Goal: Transaction & Acquisition: Purchase product/service

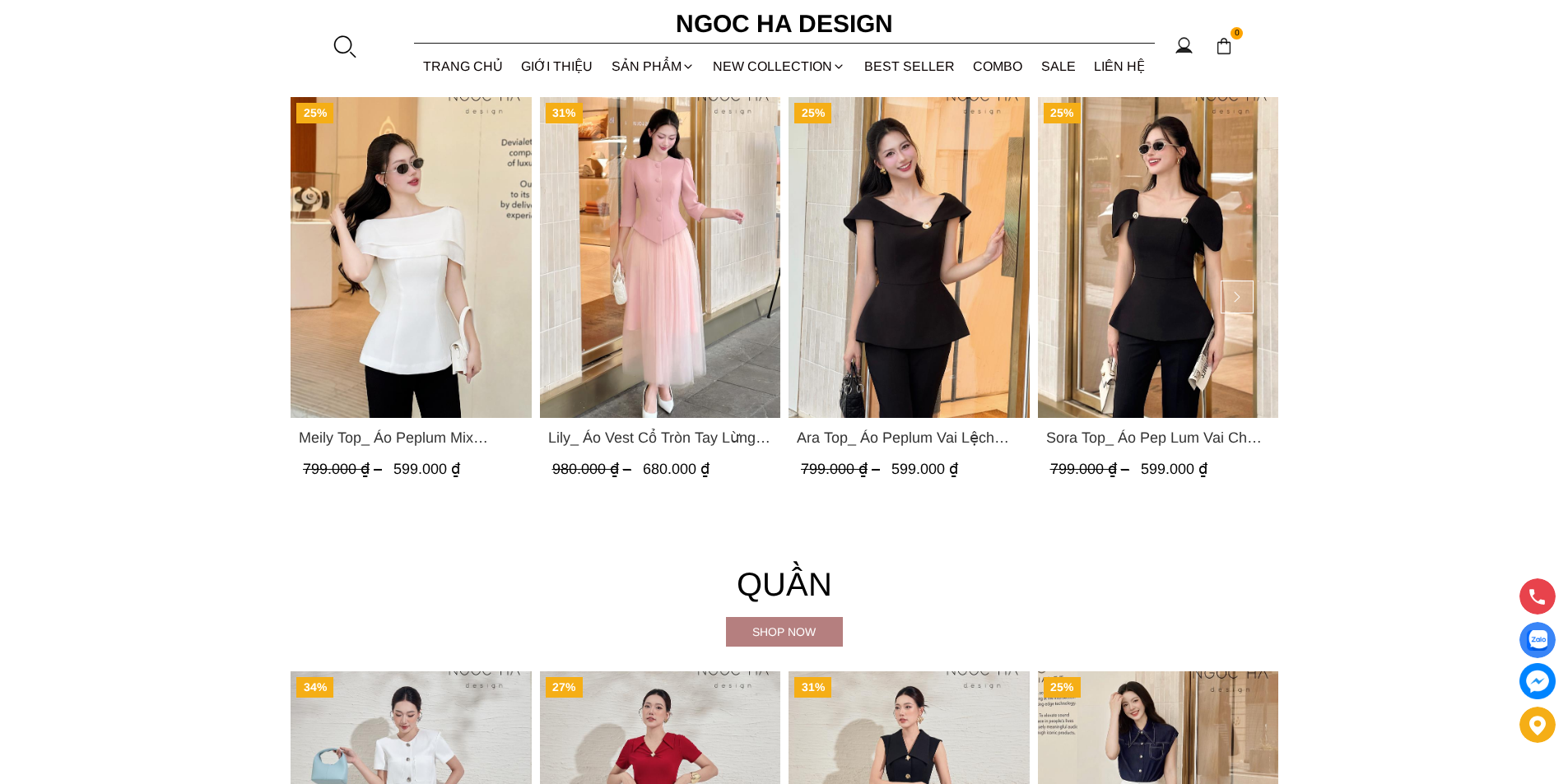
scroll to position [2381, 0]
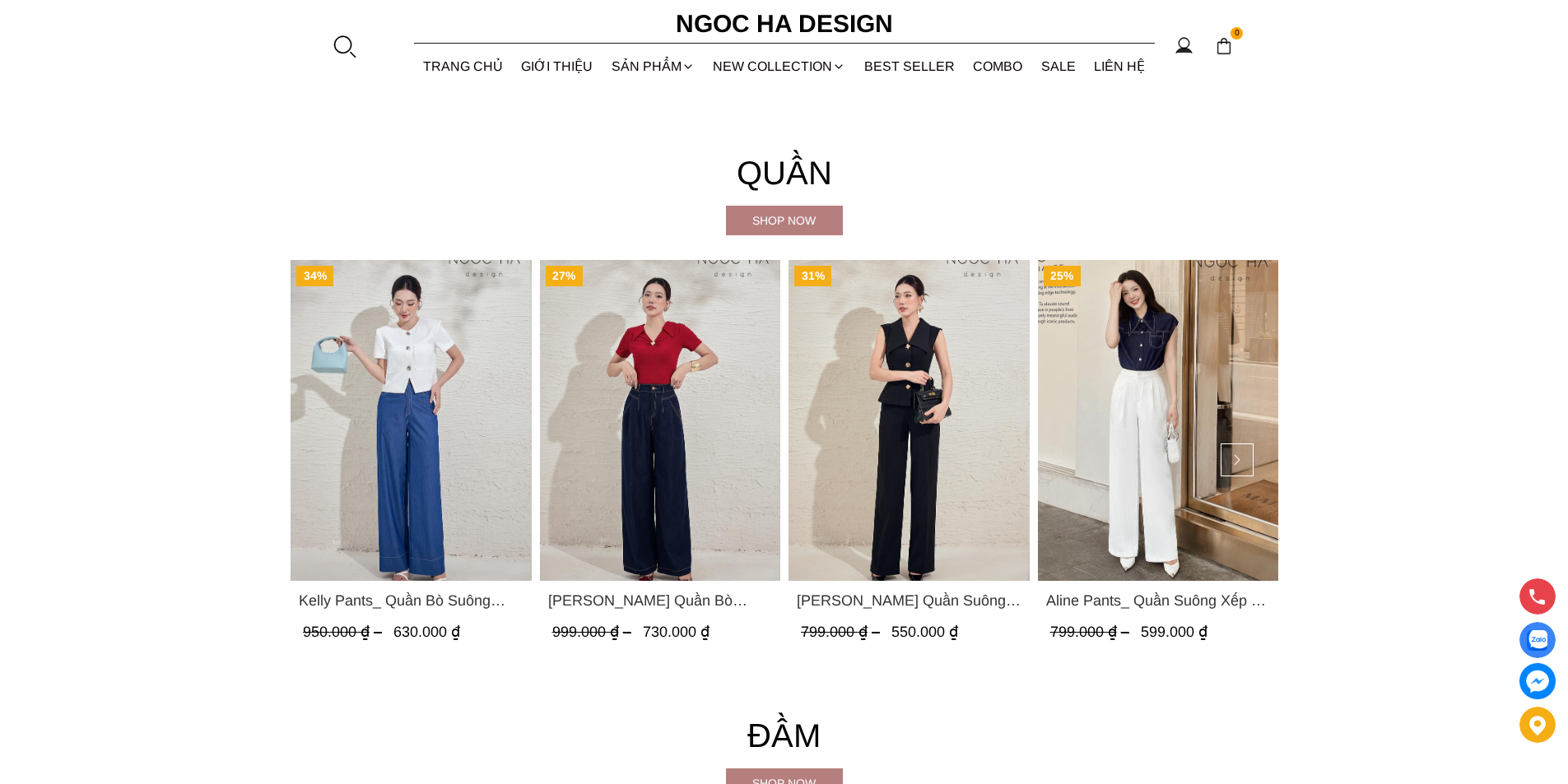
click at [949, 187] on h4 "Quần" at bounding box center [784, 173] width 987 height 53
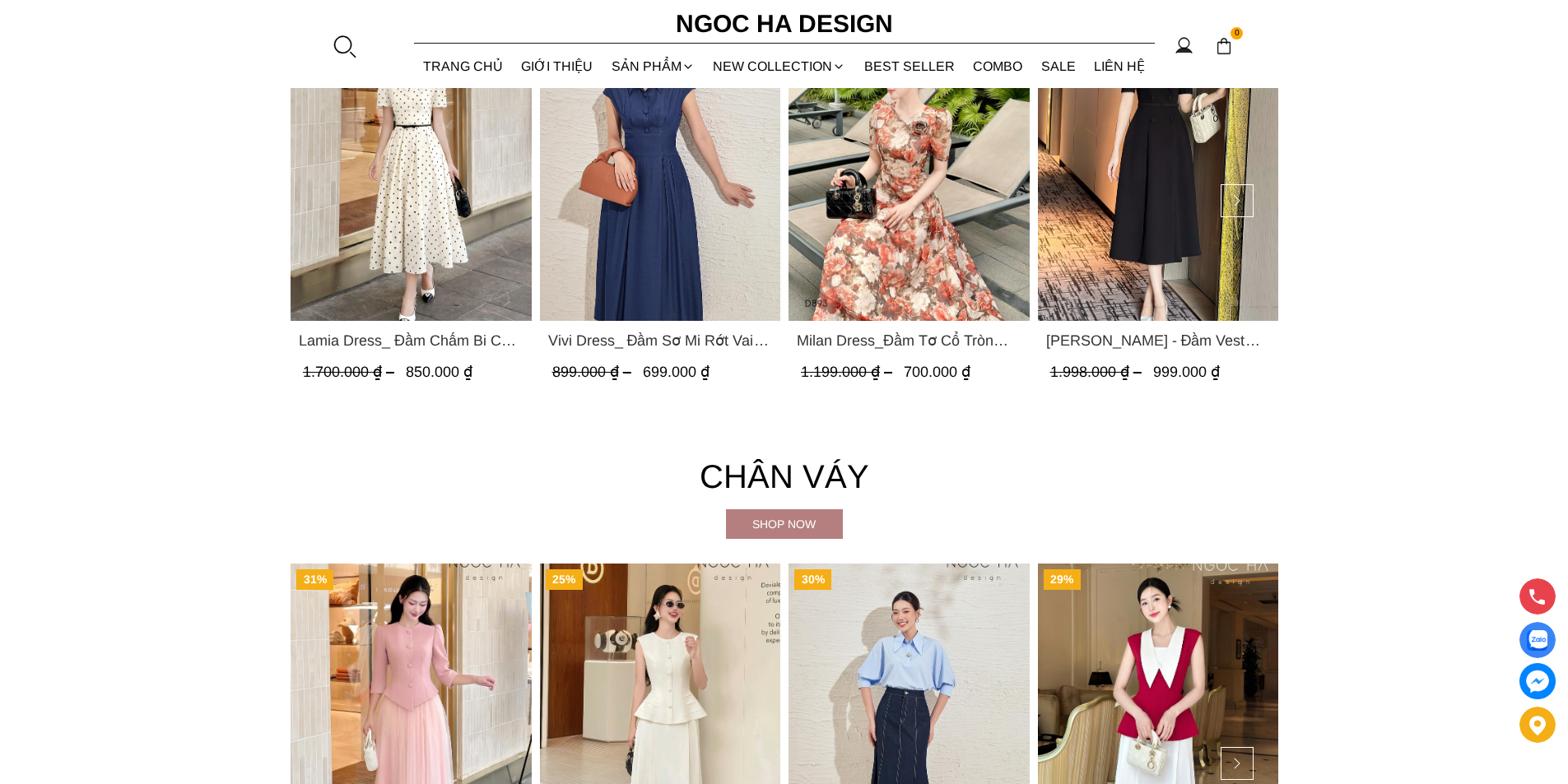
scroll to position [3368, 0]
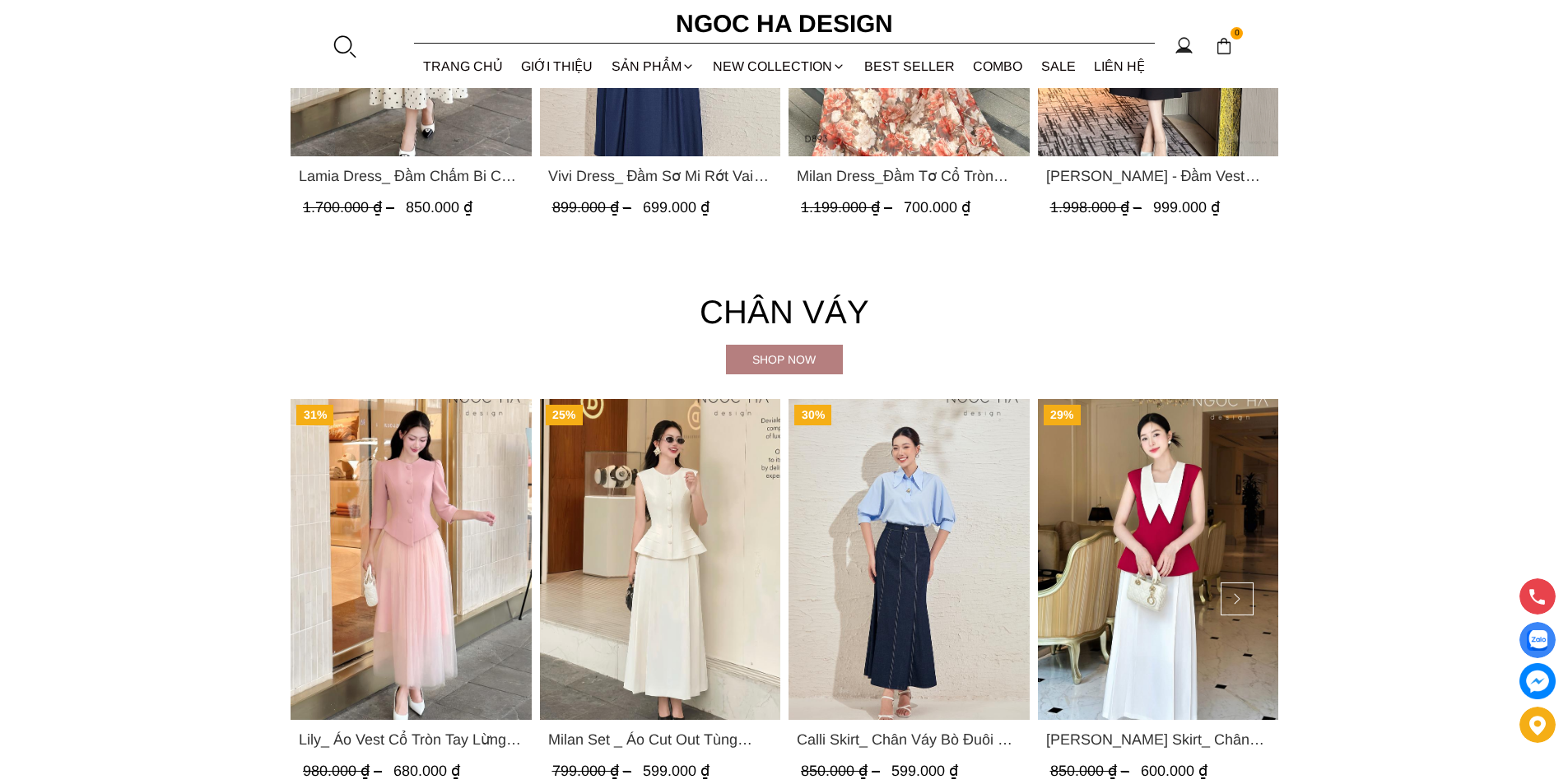
click at [784, 364] on div "Shop now" at bounding box center [784, 360] width 117 height 18
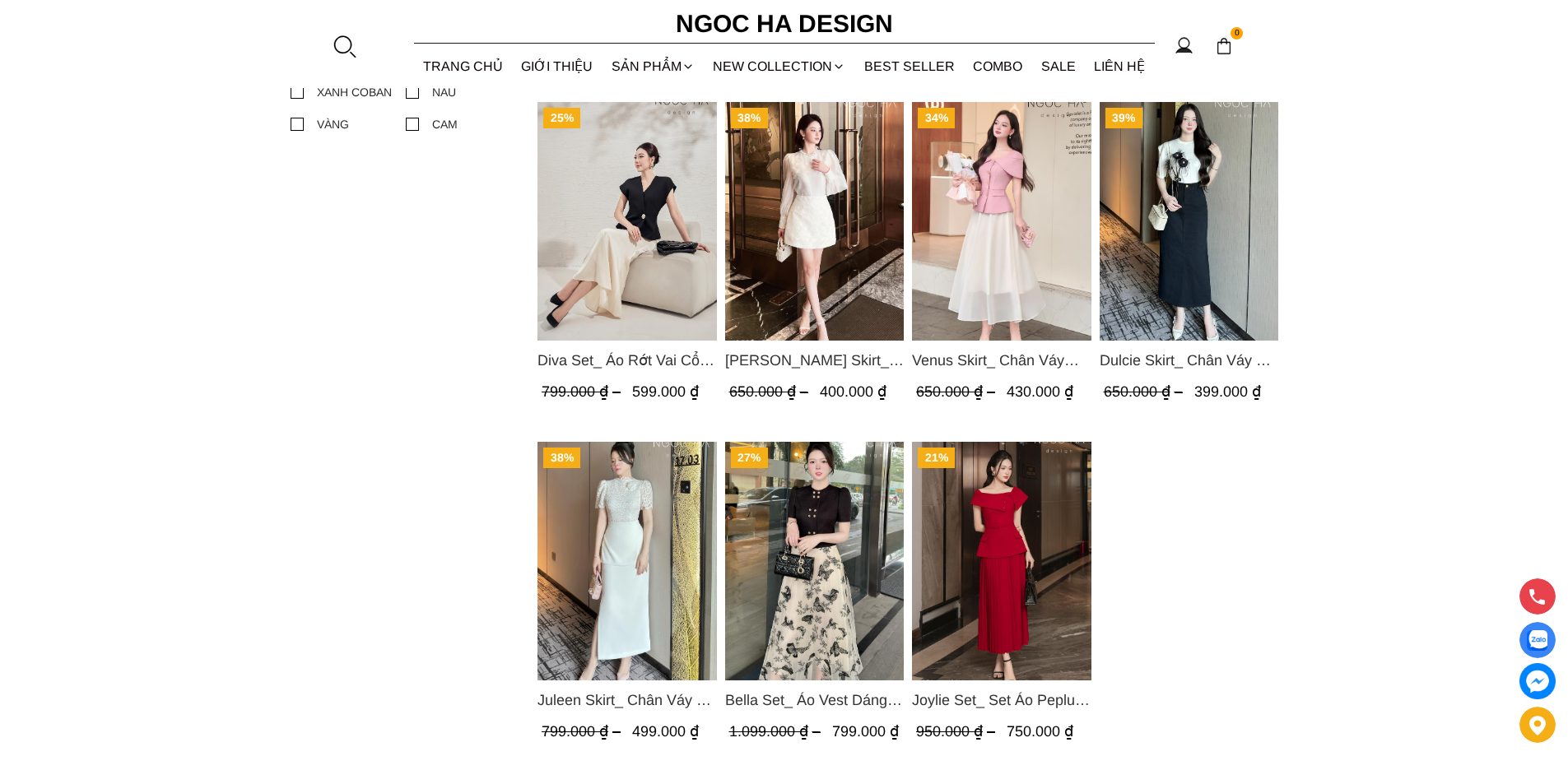
scroll to position [987, 0]
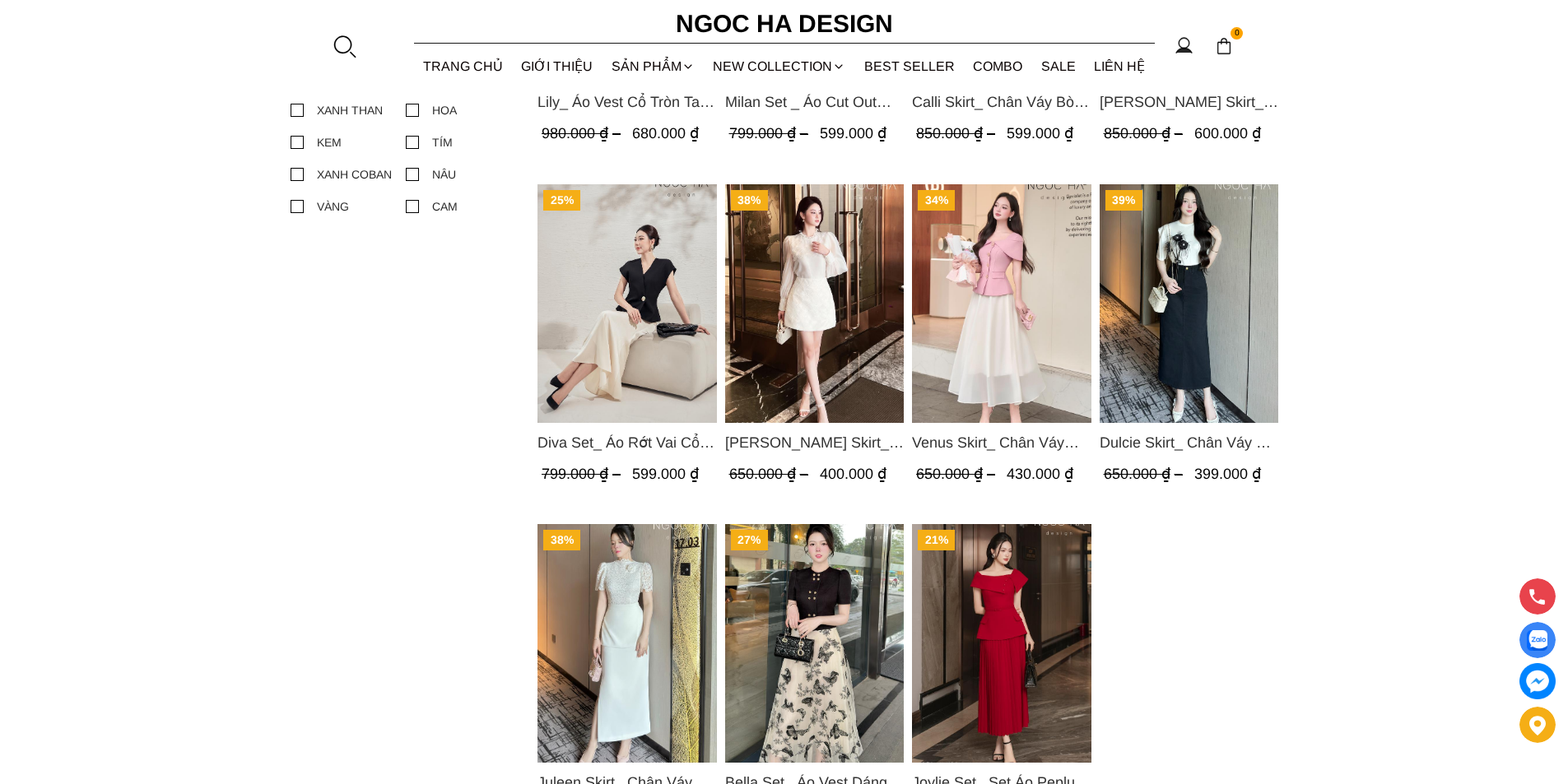
click at [1209, 317] on img "Product image - Dulcie Skirt_ Chân Váy Bò Dáng Bút Chì A CV130" at bounding box center [1188, 304] width 179 height 239
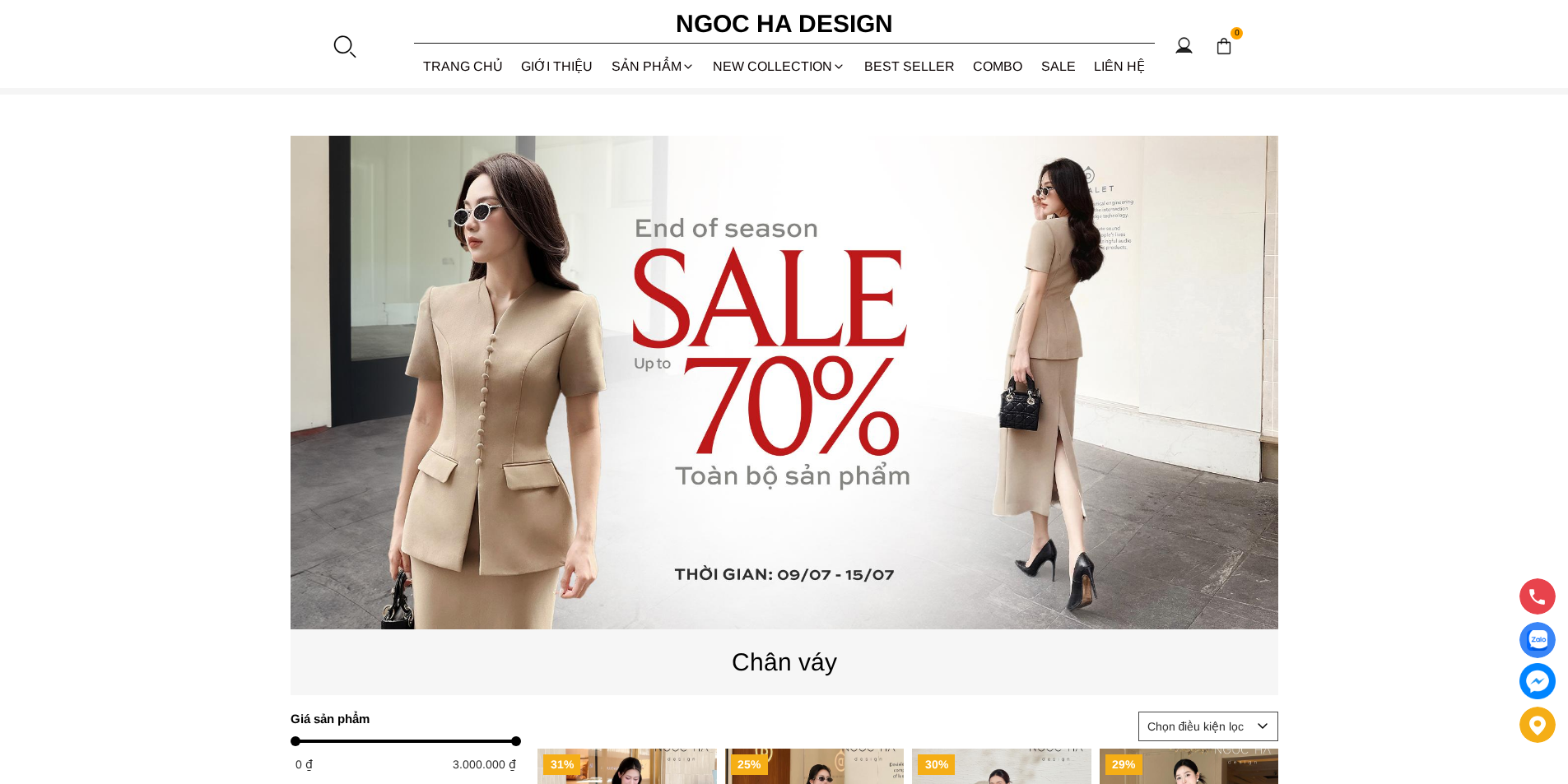
scroll to position [0, 0]
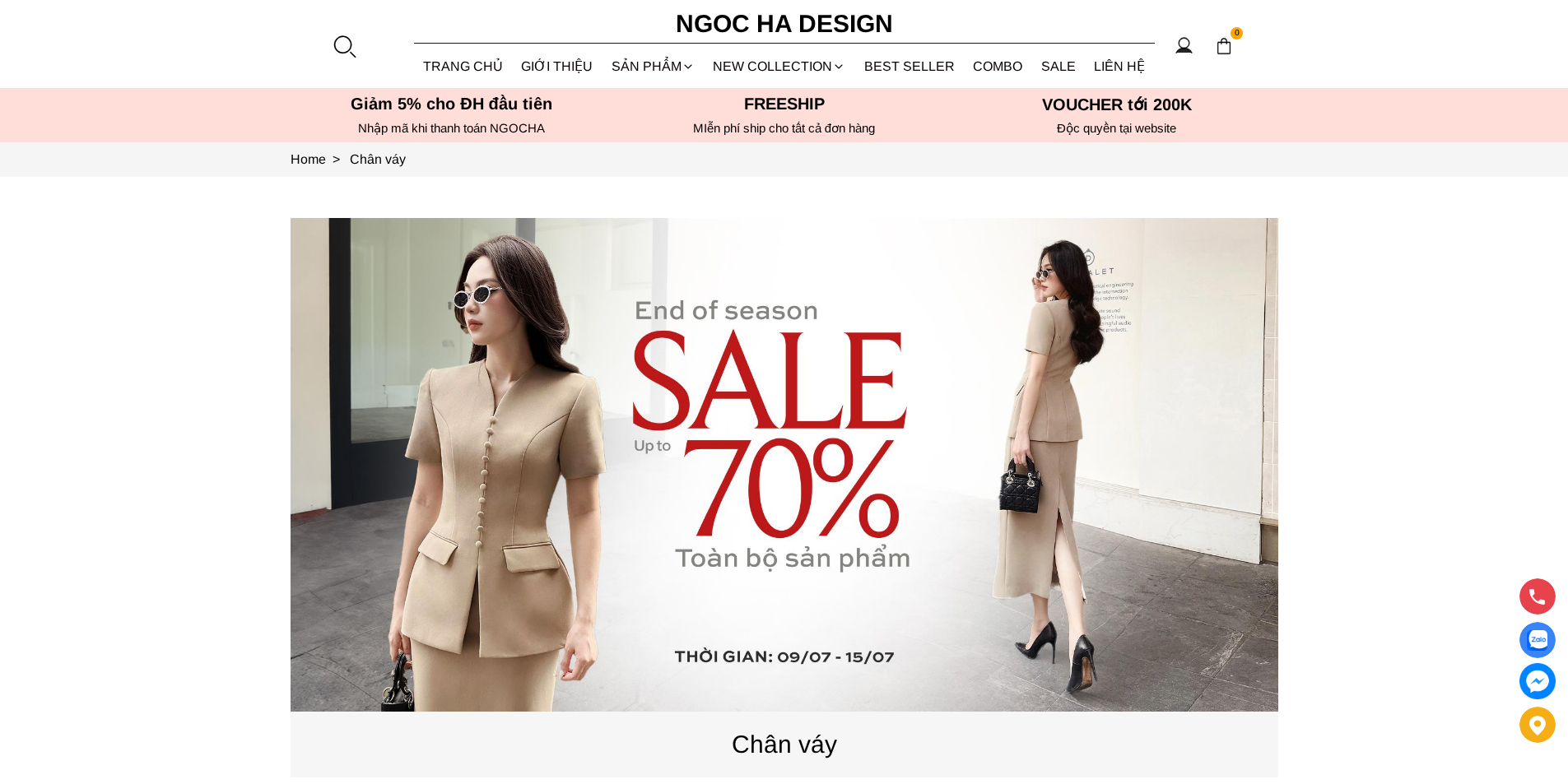
click at [797, 413] on source at bounding box center [784, 465] width 987 height 494
click at [897, 69] on link "BEST SELLER" at bounding box center [910, 66] width 109 height 44
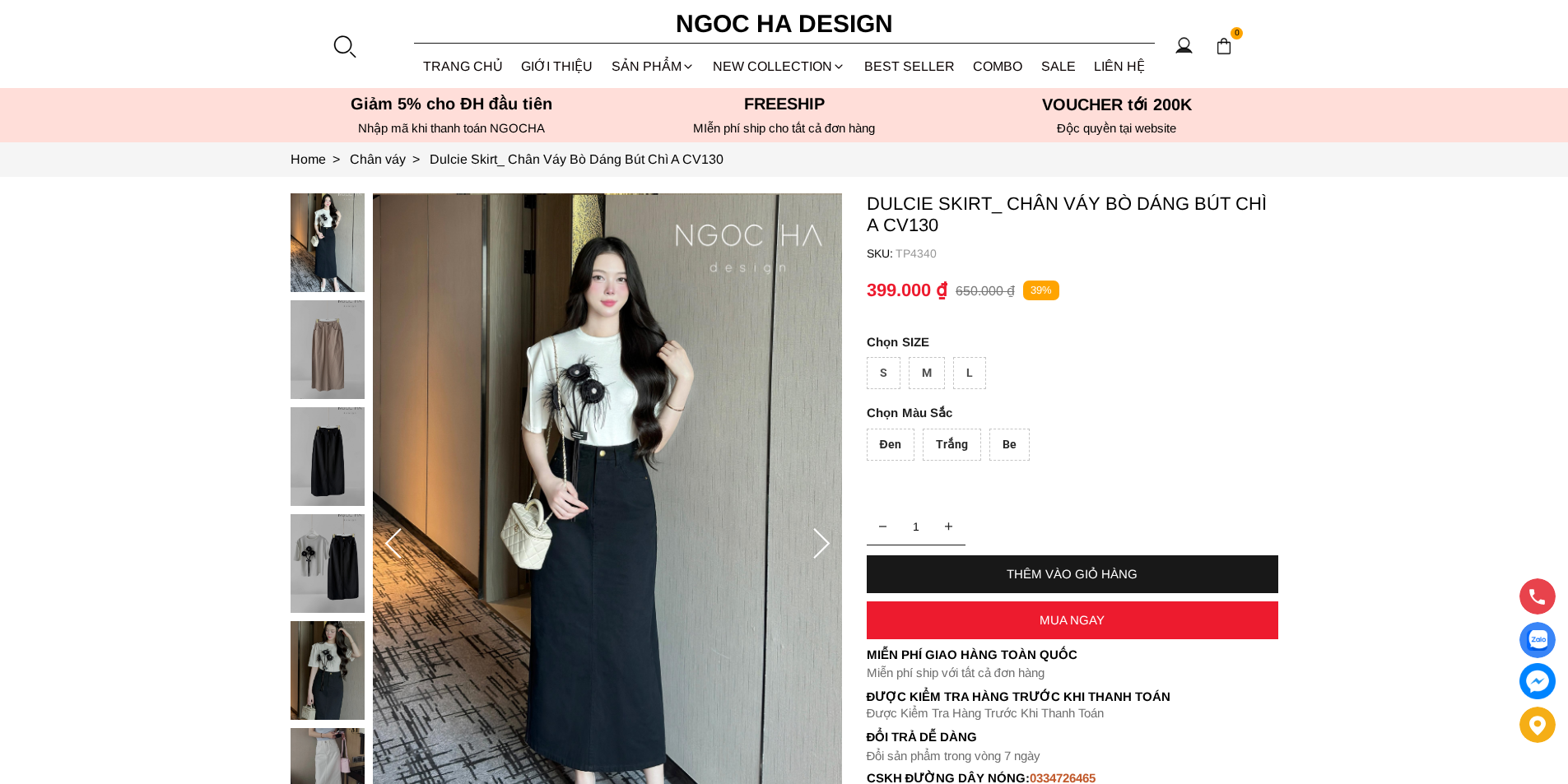
click at [328, 347] on img at bounding box center [327, 349] width 74 height 98
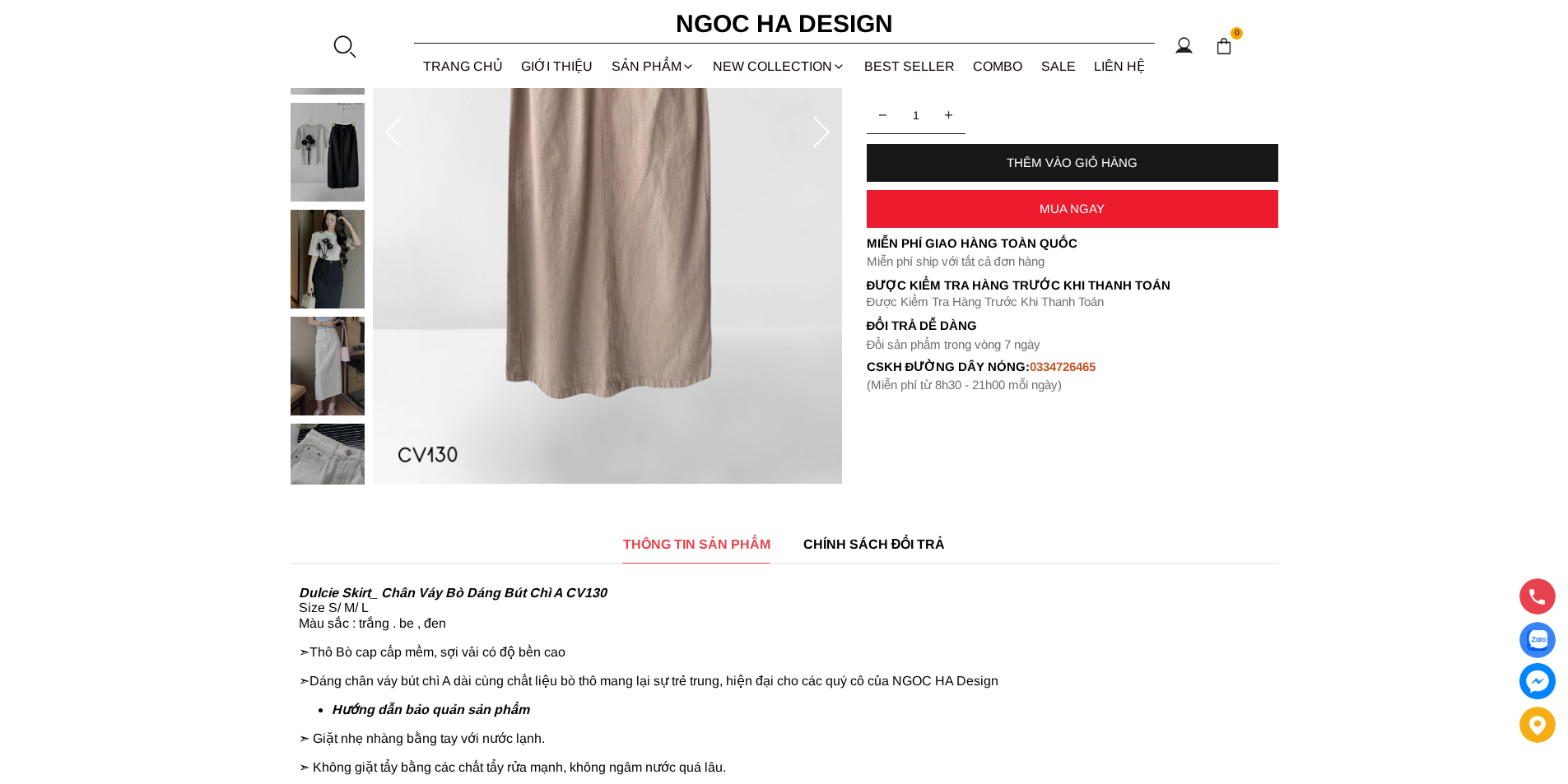
scroll to position [658, 0]
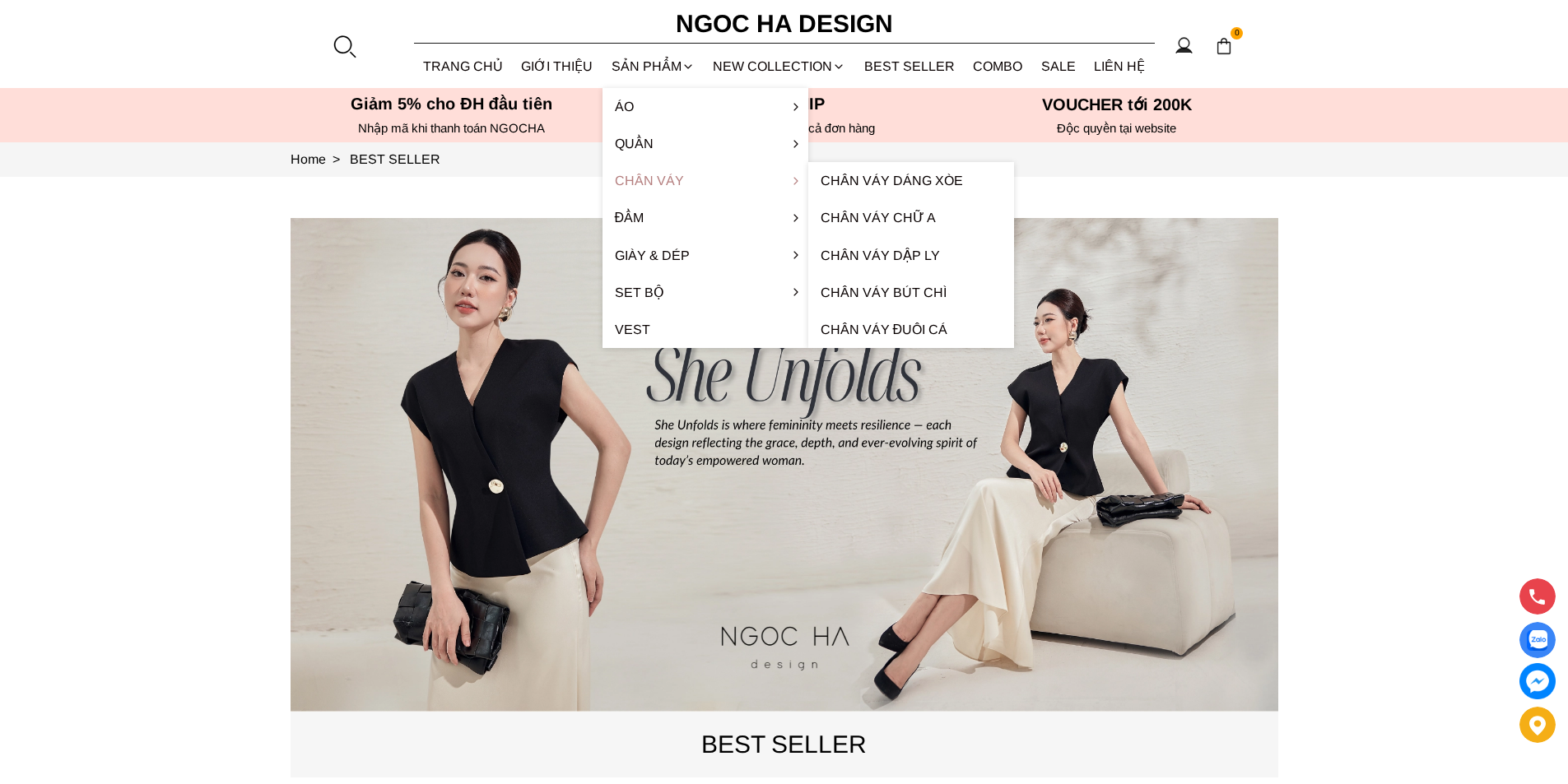
click at [651, 183] on link "Chân váy" at bounding box center [705, 180] width 206 height 37
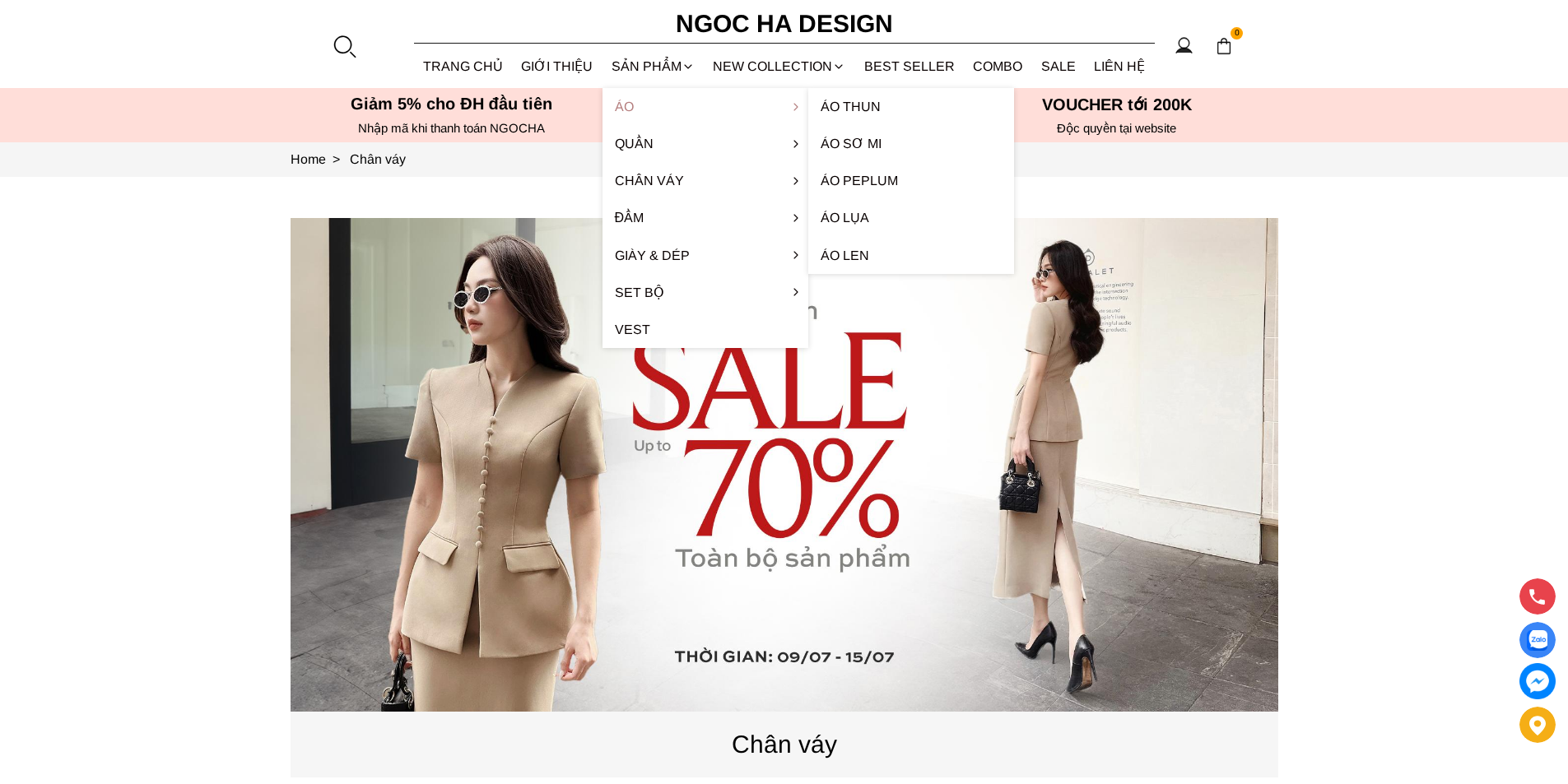
click at [648, 108] on link "Áo" at bounding box center [705, 106] width 206 height 37
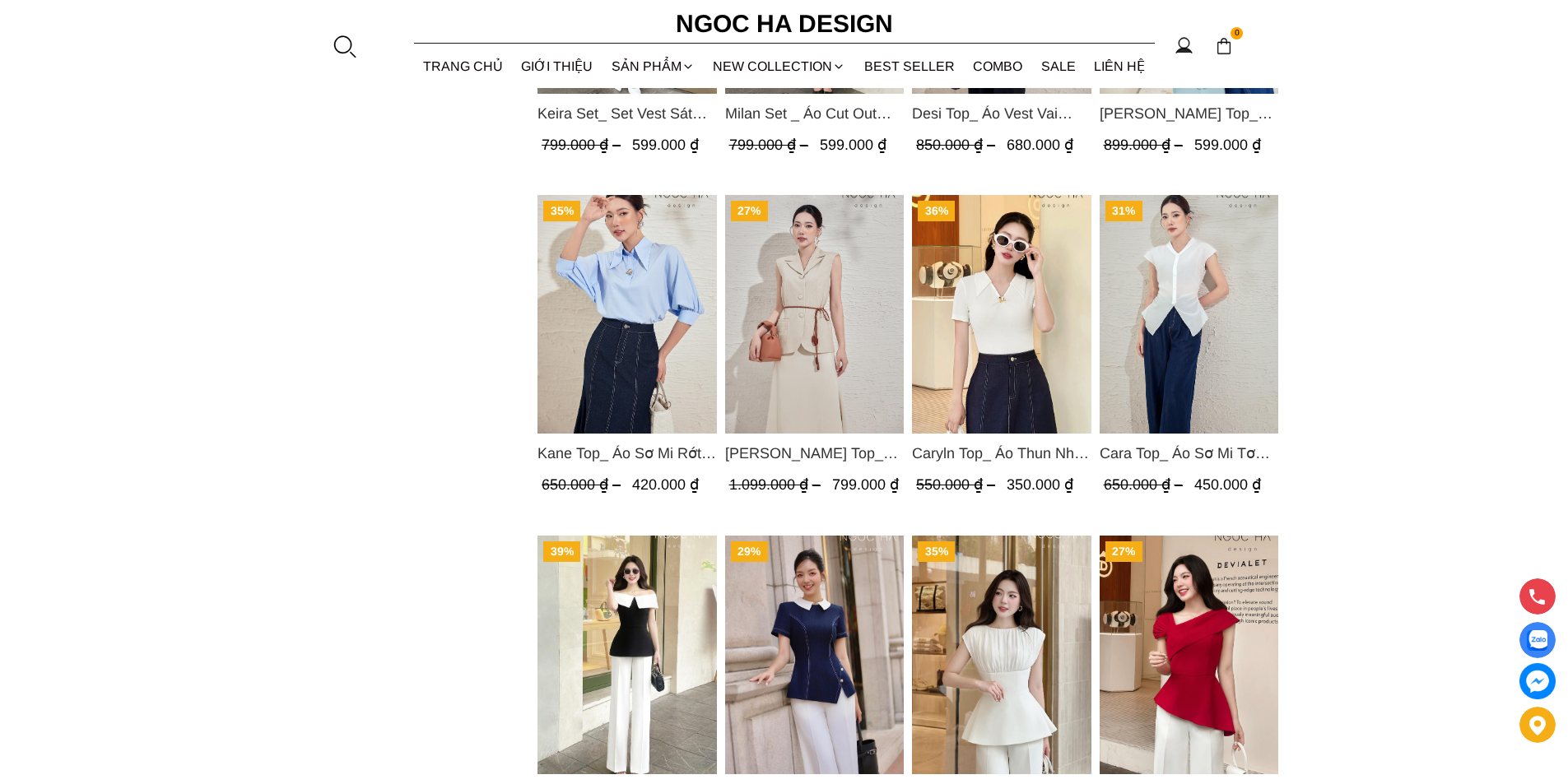
scroll to position [1399, 0]
